Goal: Task Accomplishment & Management: Complete application form

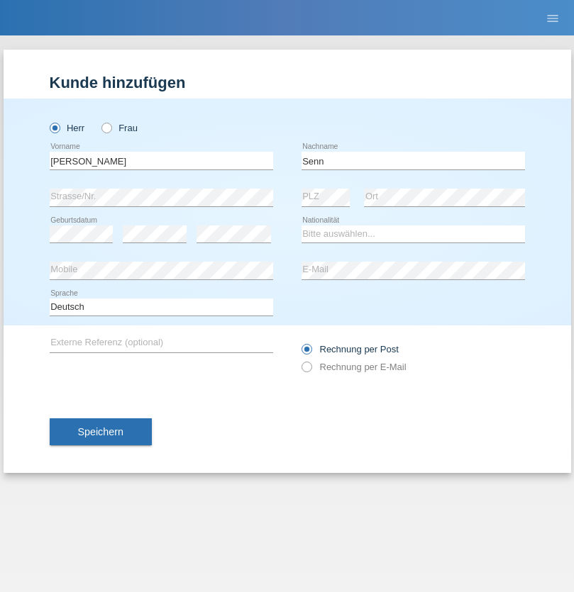
type input "Senn"
select select "CH"
select select "en"
radio input "true"
click at [161, 160] on input "text" at bounding box center [161, 161] width 223 height 18
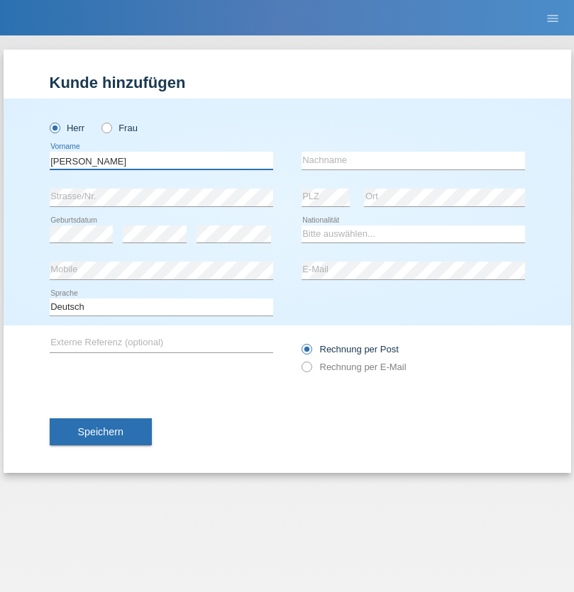
type input "Mohammad Qais"
click at [413, 160] on input "text" at bounding box center [412, 161] width 223 height 18
type input "Nemani"
select select "AF"
select select "C"
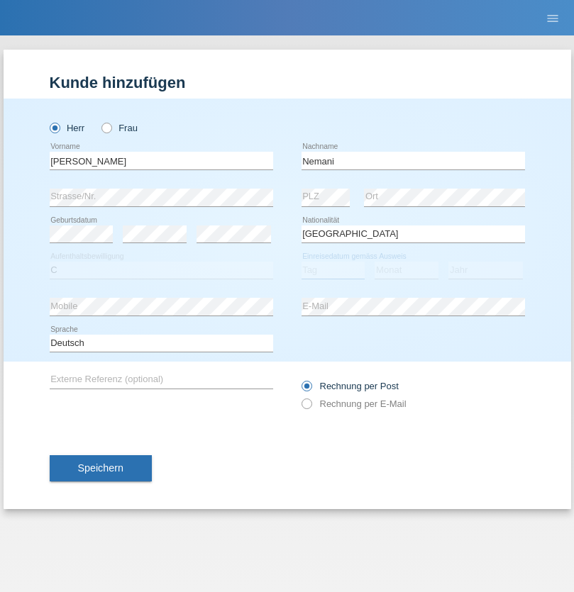
select select "02"
select select "01"
select select "2021"
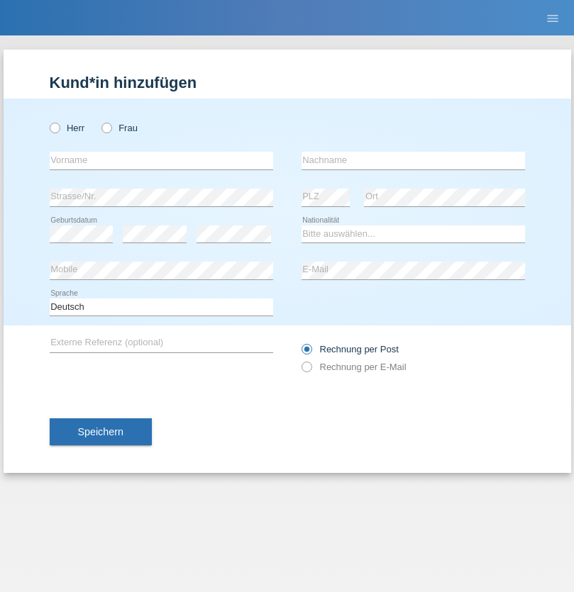
radio input "true"
click at [161, 160] on input "text" at bounding box center [161, 161] width 223 height 18
type input "Besart"
click at [413, 160] on input "text" at bounding box center [412, 161] width 223 height 18
type input "Emiri"
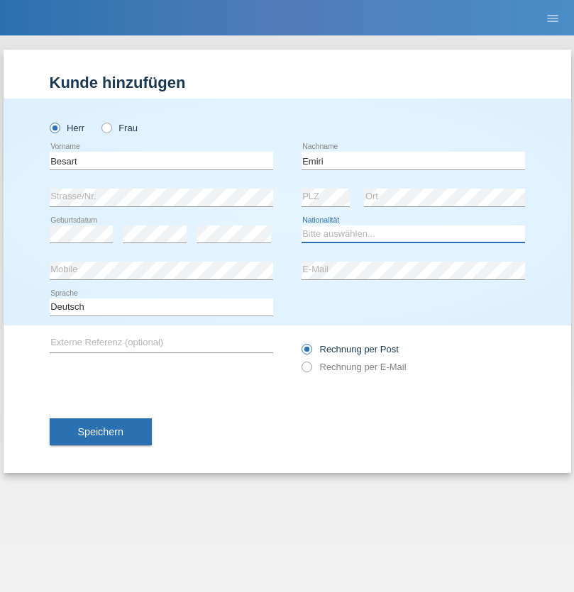
select select "XK"
select select "C"
select select "04"
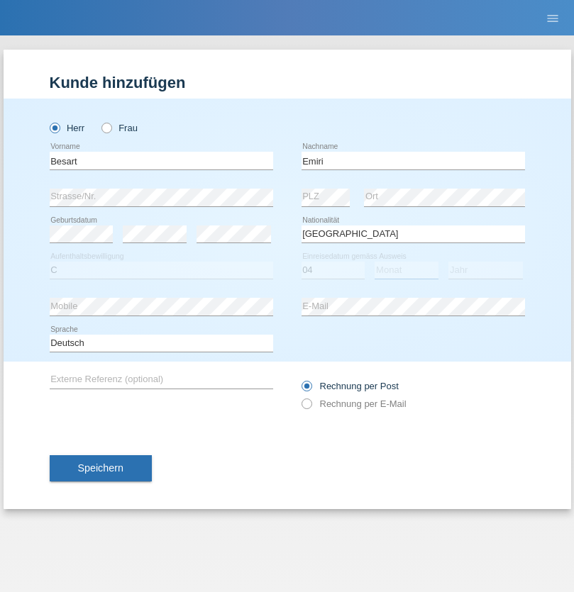
select select "04"
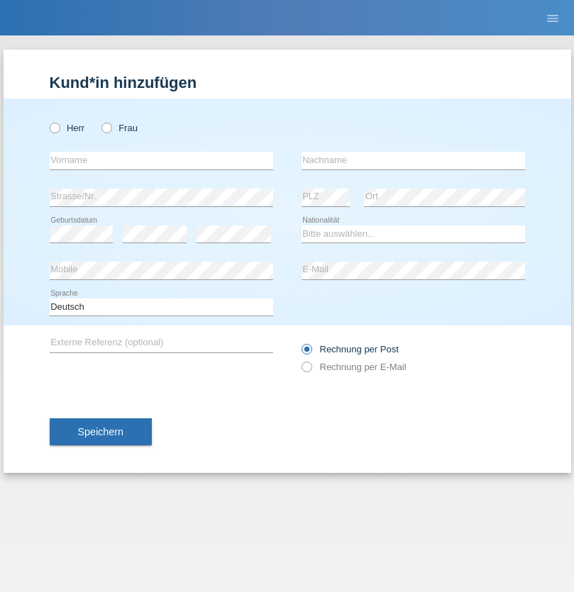
radio input "true"
click at [161, 160] on input "text" at bounding box center [161, 161] width 223 height 18
type input "Camille"
click at [413, 160] on input "text" at bounding box center [412, 161] width 223 height 18
type input "Jacquet"
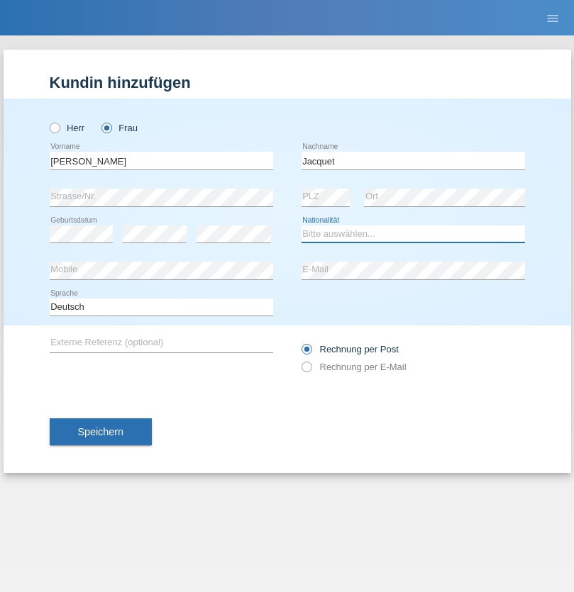
select select "CH"
radio input "true"
select select "DE"
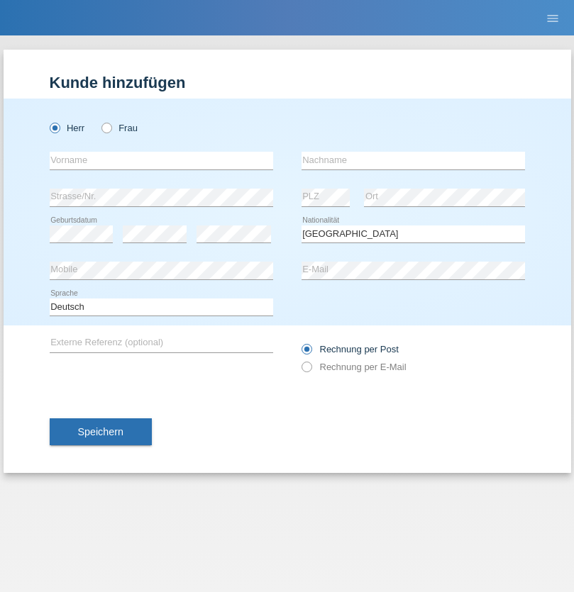
select select "C"
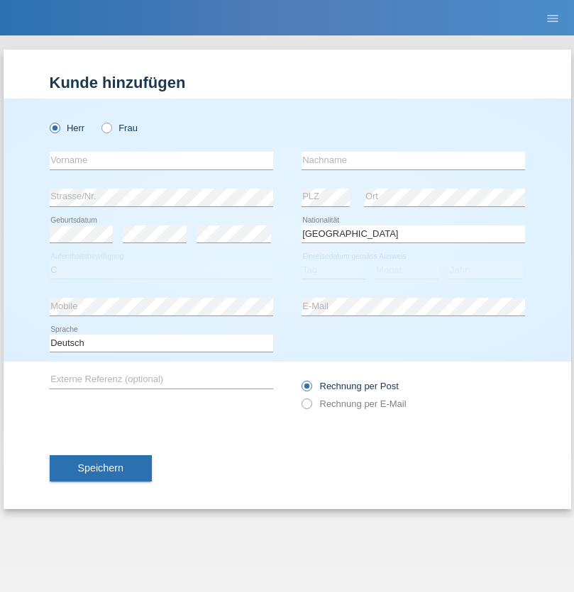
select select "07"
select select "11"
select select "1972"
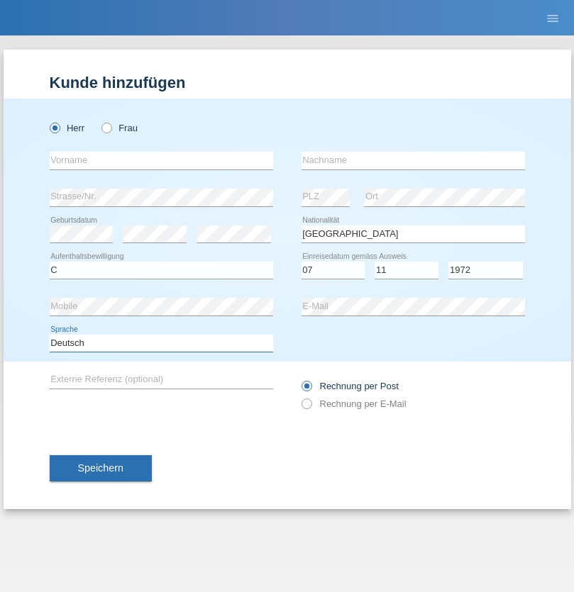
select select "en"
